Goal: Check status: Check status

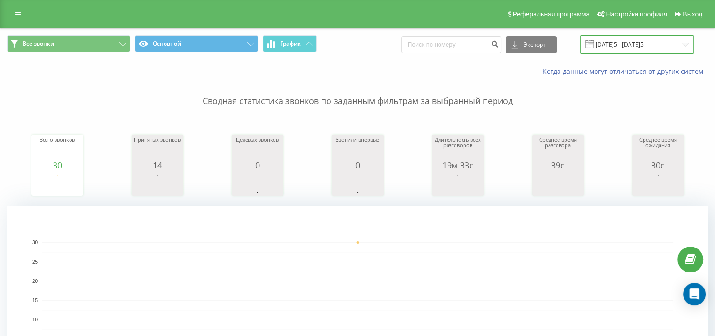
click at [668, 47] on input "[DATE]5 - [DATE]5" at bounding box center [637, 44] width 114 height 18
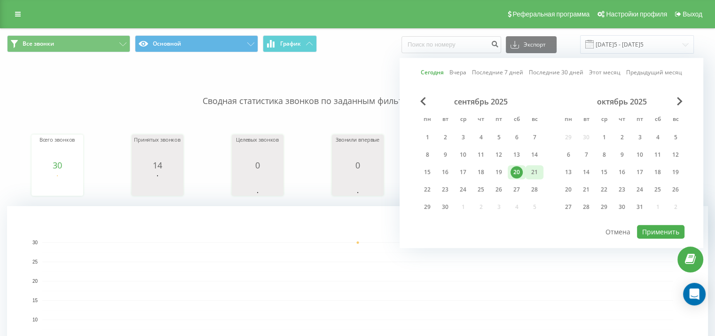
click at [534, 171] on div "21" at bounding box center [535, 172] width 12 height 12
click at [645, 227] on button "Применить" at bounding box center [660, 232] width 47 height 14
type input "[DATE] - [DATE]"
